Goal: Information Seeking & Learning: Learn about a topic

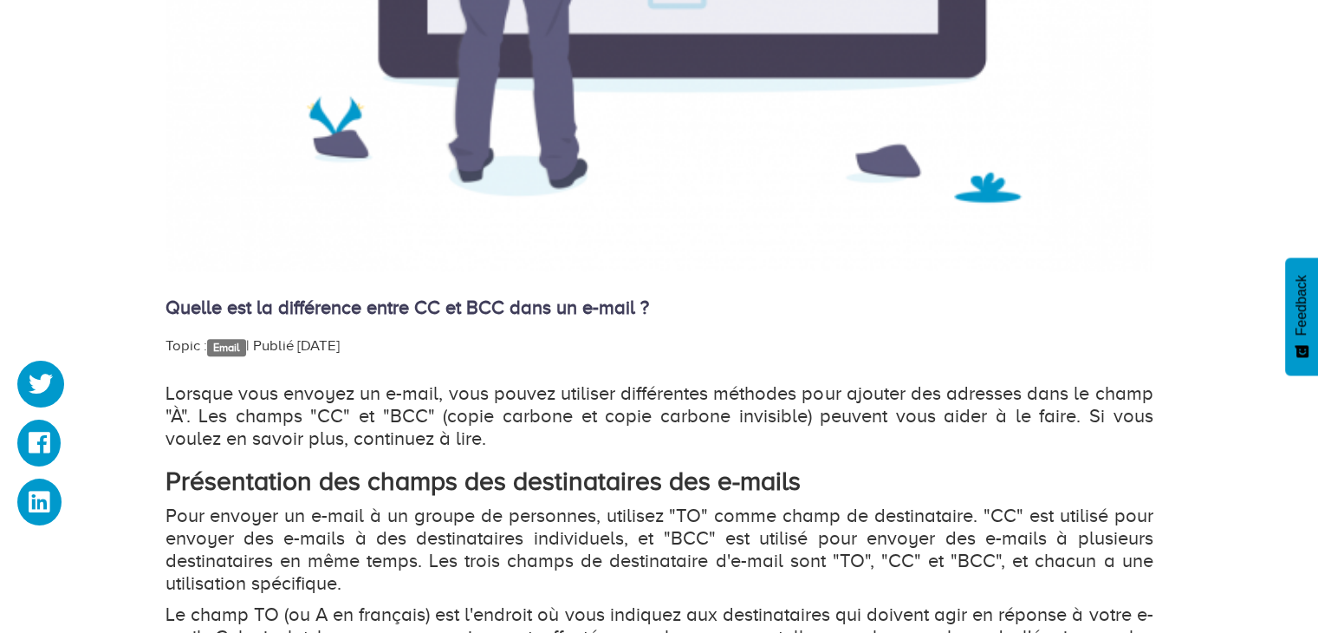
scroll to position [1040, 0]
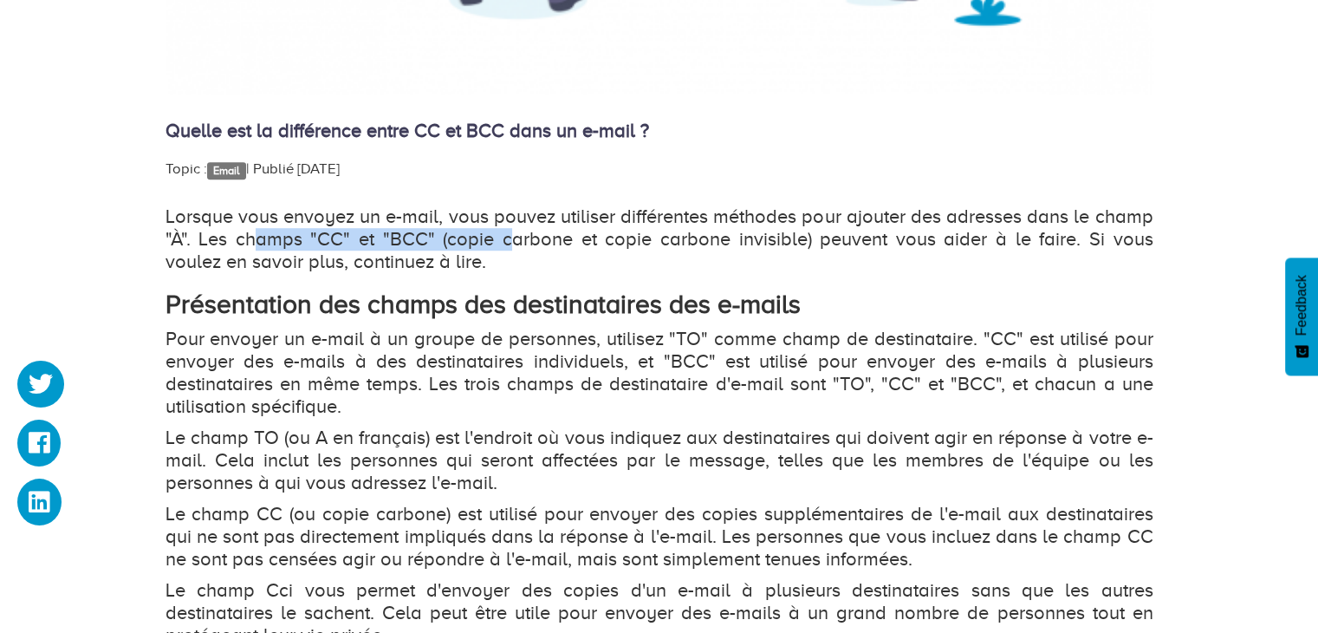
drag, startPoint x: 250, startPoint y: 239, endPoint x: 485, endPoint y: 239, distance: 235.7
click at [485, 239] on p "Lorsque vous envoyez un e-mail, vous pouvez utiliser différentes méthodes pour …" at bounding box center [660, 239] width 988 height 68
click at [552, 237] on p "Lorsque vous envoyez un e-mail, vous pouvez utiliser différentes méthodes pour …" at bounding box center [660, 239] width 988 height 68
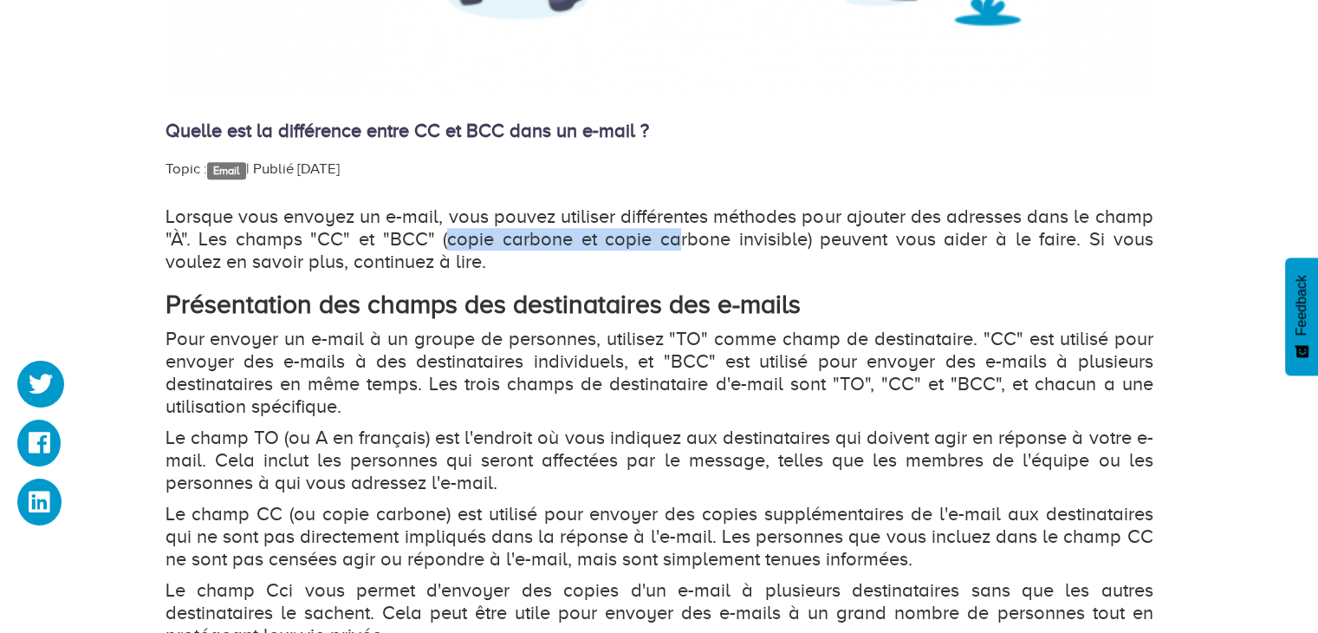
drag, startPoint x: 426, startPoint y: 243, endPoint x: 645, endPoint y: 233, distance: 218.6
click at [645, 233] on p "Lorsque vous envoyez un e-mail, vous pouvez utiliser différentes méthodes pour …" at bounding box center [660, 239] width 988 height 68
click at [694, 233] on p "Lorsque vous envoyez un e-mail, vous pouvez utiliser différentes méthodes pour …" at bounding box center [660, 239] width 988 height 68
drag, startPoint x: 441, startPoint y: 240, endPoint x: 492, endPoint y: 244, distance: 51.2
click at [492, 244] on p "Lorsque vous envoyez un e-mail, vous pouvez utiliser différentes méthodes pour …" at bounding box center [660, 239] width 988 height 68
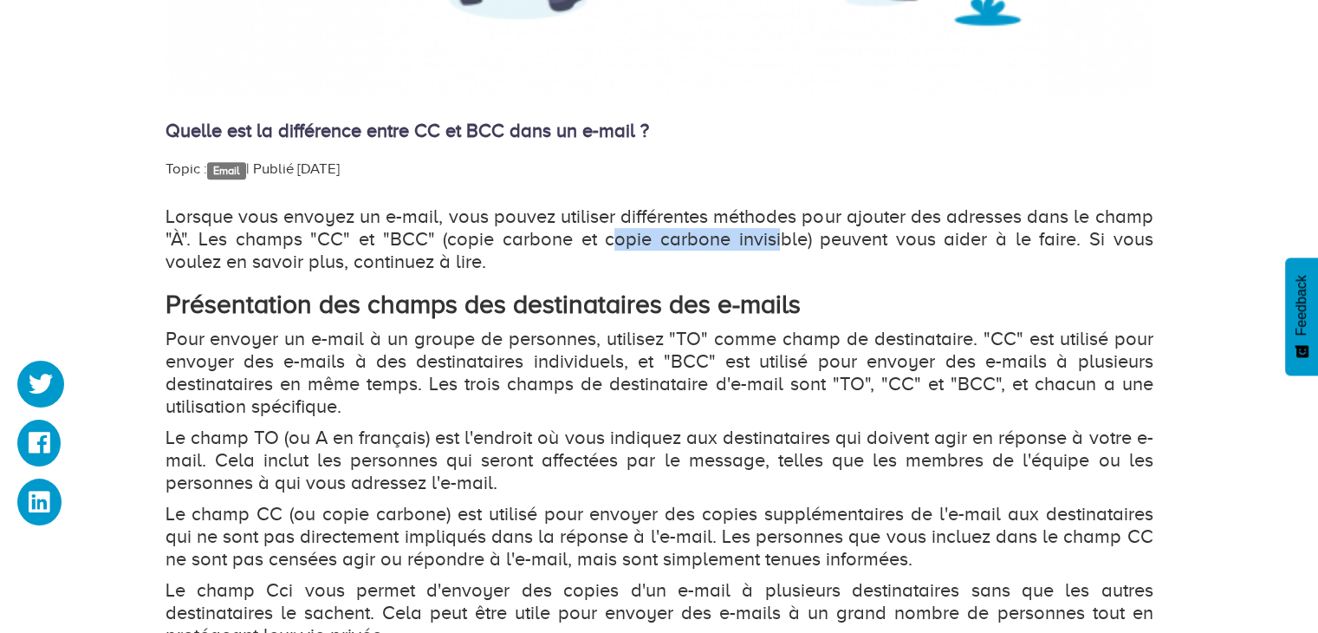
drag, startPoint x: 580, startPoint y: 244, endPoint x: 748, endPoint y: 244, distance: 168.1
click at [748, 244] on p "Lorsque vous envoyez un e-mail, vous pouvez utiliser différentes méthodes pour …" at bounding box center [660, 239] width 988 height 68
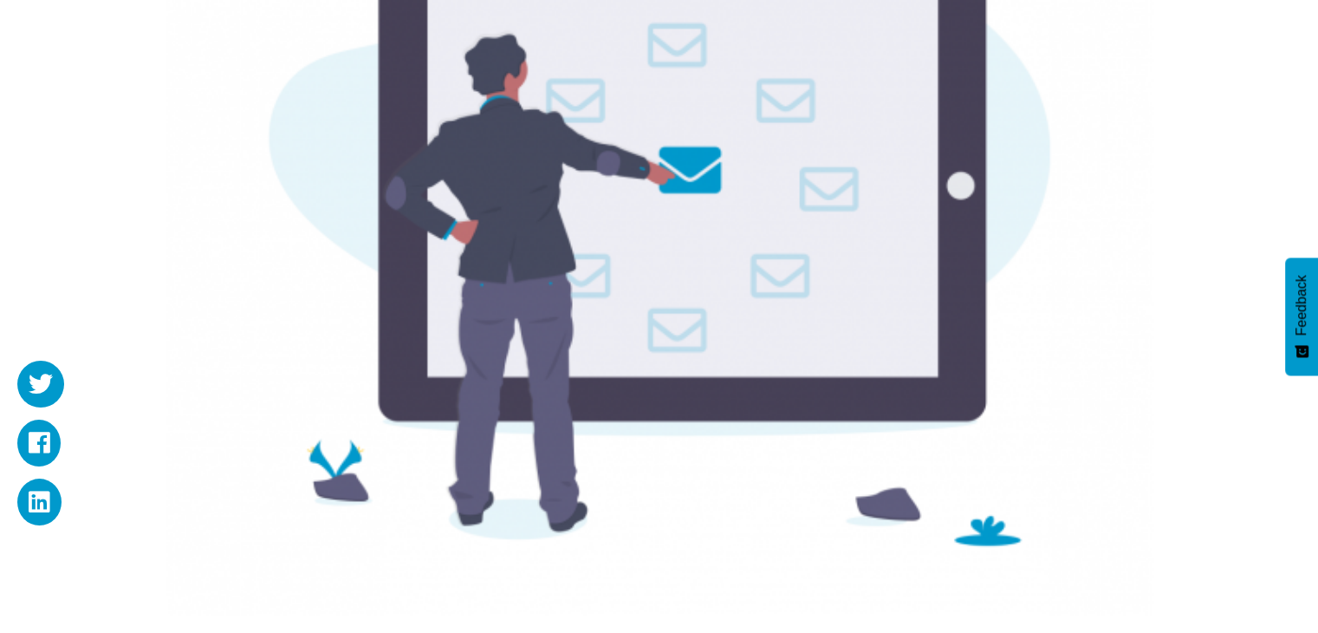
scroll to position [0, 0]
